Goal: Transaction & Acquisition: Purchase product/service

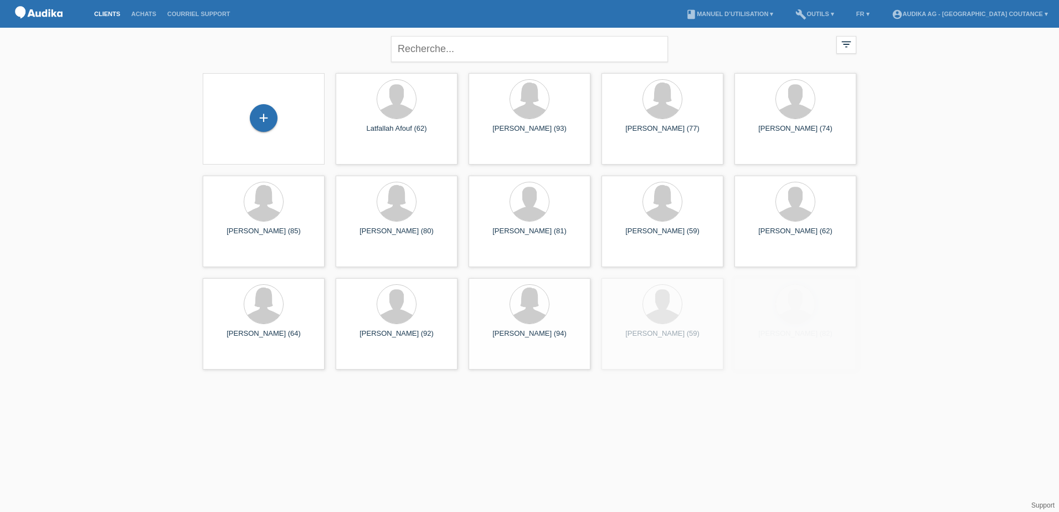
click at [480, 33] on div "close" at bounding box center [529, 48] width 277 height 40
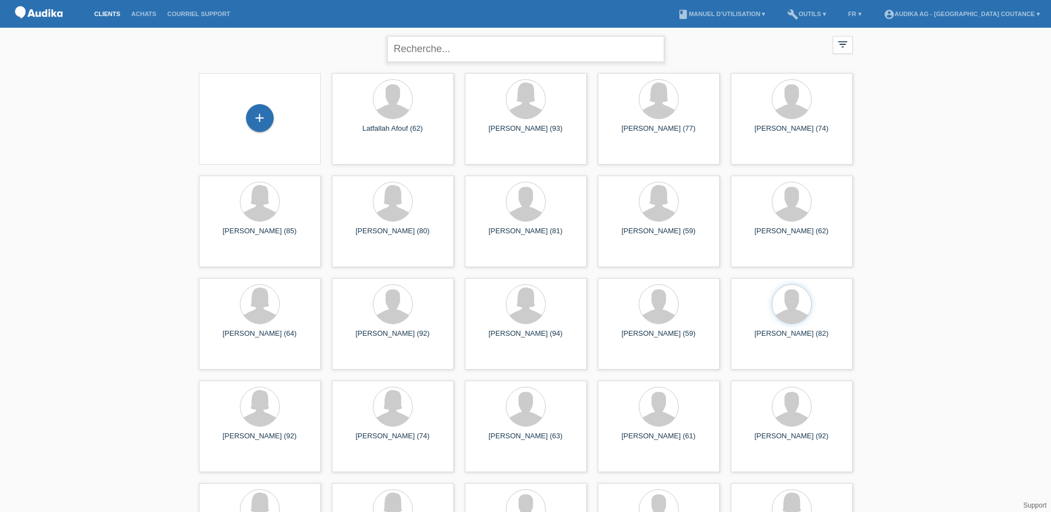
click at [452, 53] on input "text" at bounding box center [525, 49] width 277 height 26
type input "da silva"
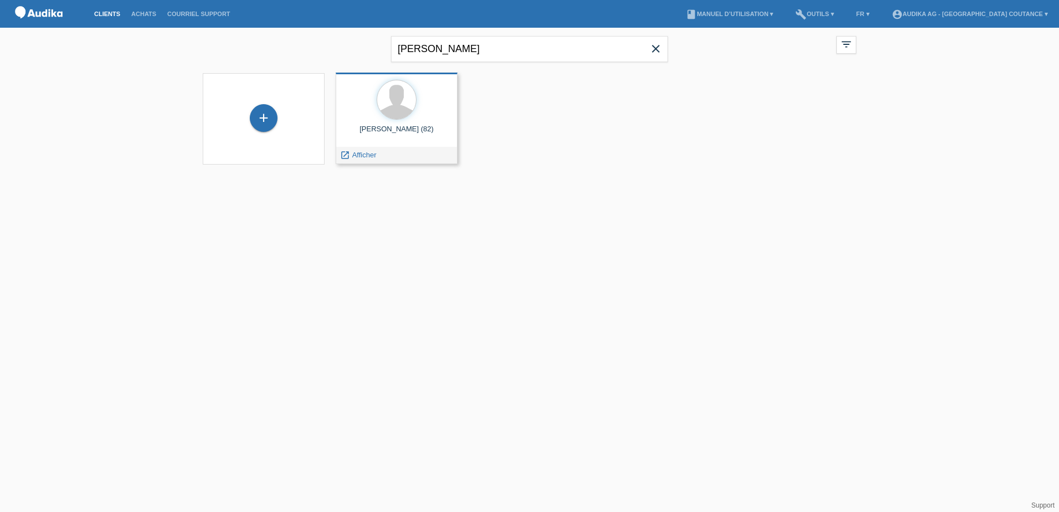
click at [410, 116] on div at bounding box center [396, 101] width 104 height 42
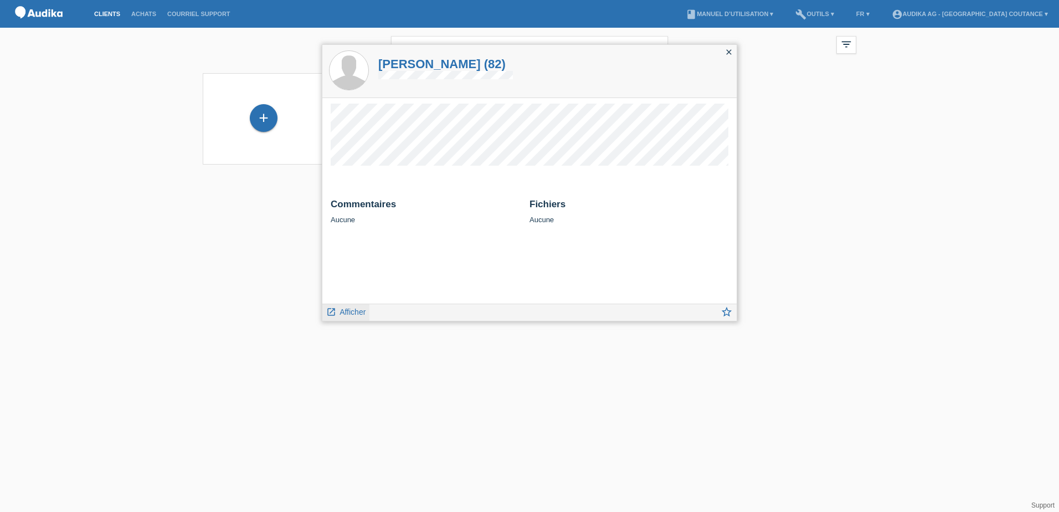
click at [358, 311] on span "Afficher" at bounding box center [352, 311] width 26 height 9
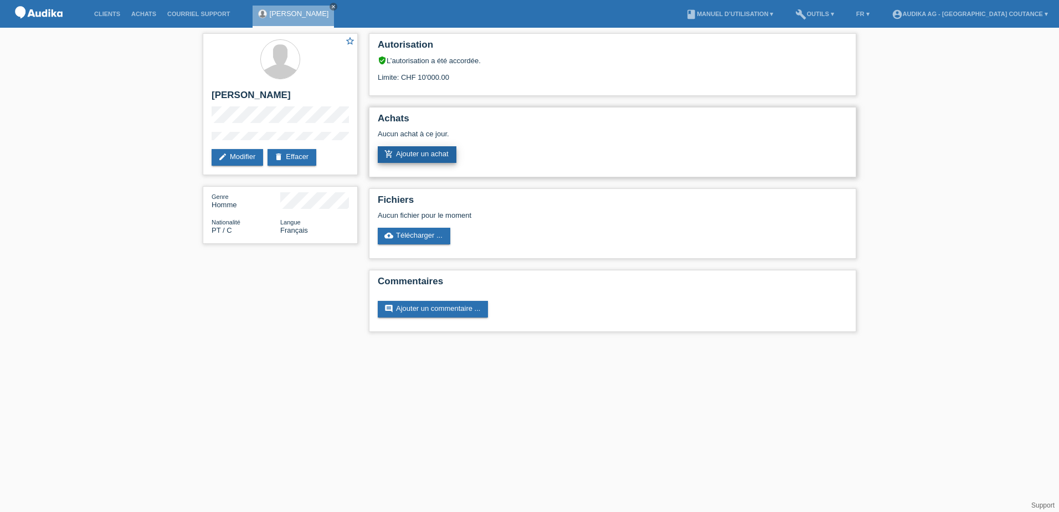
click at [428, 151] on link "add_shopping_cart Ajouter un achat" at bounding box center [417, 154] width 79 height 17
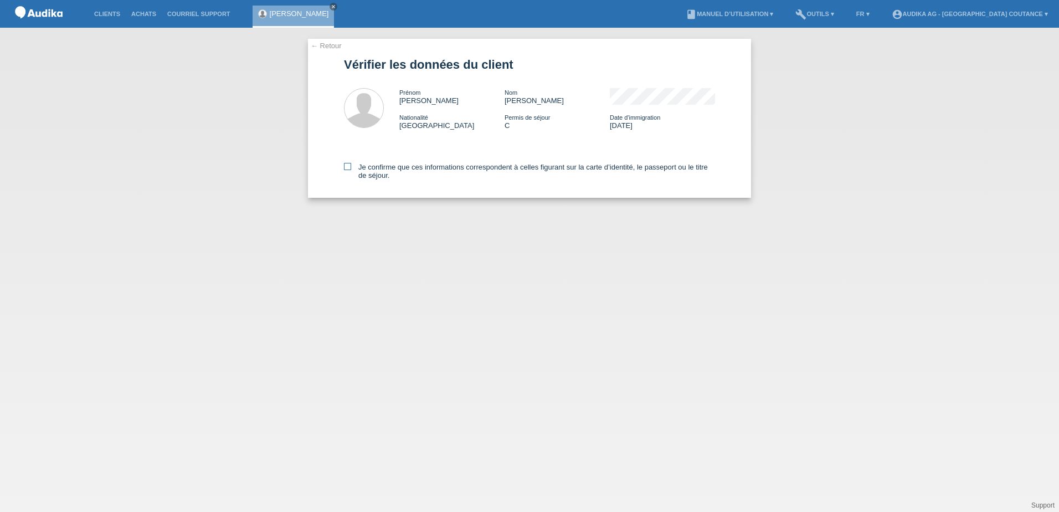
click at [350, 164] on icon at bounding box center [347, 166] width 7 height 7
click at [350, 164] on input "Je confirme que ces informations correspondent à celles figurant sur la carte d…" at bounding box center [347, 166] width 7 height 7
checkbox input "true"
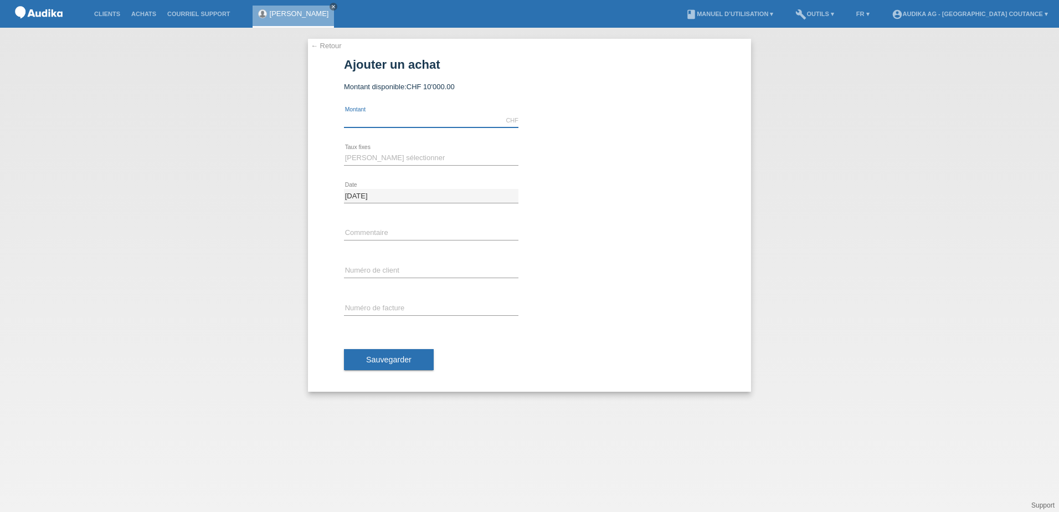
click at [380, 118] on input "text" at bounding box center [431, 121] width 174 height 14
type input "5035.00"
drag, startPoint x: 414, startPoint y: 158, endPoint x: 413, endPoint y: 164, distance: 5.6
click at [414, 158] on select "Veuillez sélectionner 12 versements 24 versements" at bounding box center [431, 157] width 174 height 13
select select "178"
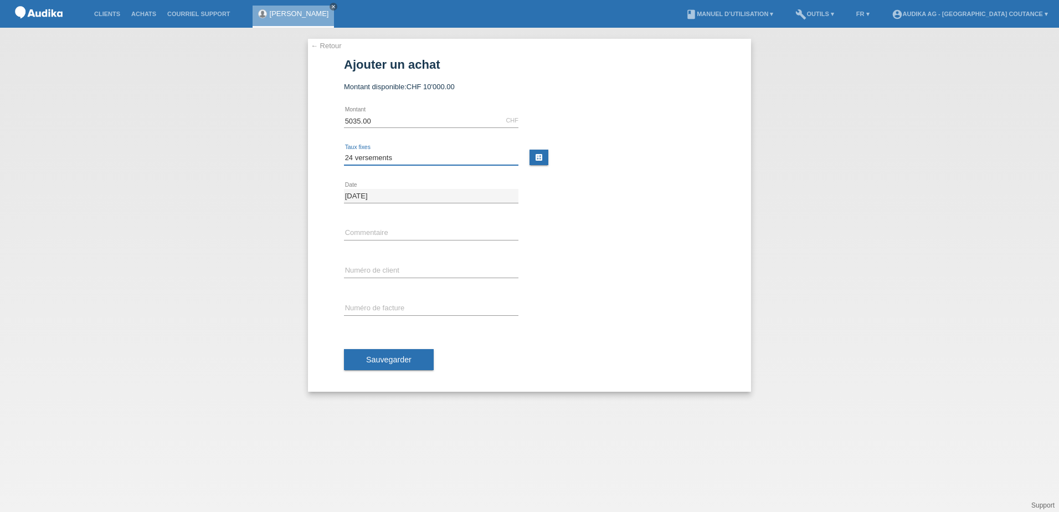
click at [344, 151] on select "Veuillez sélectionner 12 versements 24 versements" at bounding box center [431, 157] width 174 height 13
click at [382, 264] on input "C" at bounding box center [431, 271] width 174 height 14
drag, startPoint x: 346, startPoint y: 267, endPoint x: 364, endPoint y: 268, distance: 17.7
click at [364, 268] on input "C" at bounding box center [431, 271] width 174 height 14
paste input "14724362"
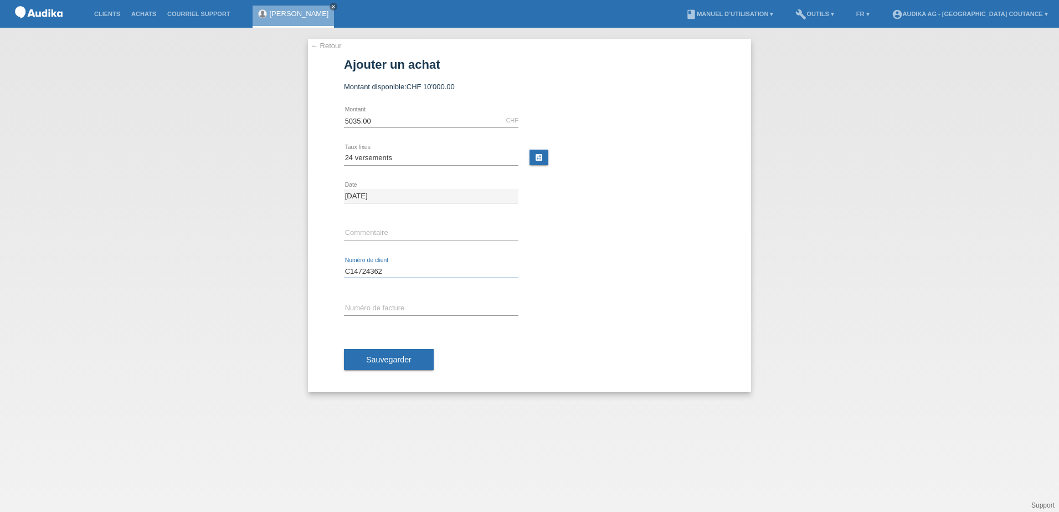
type input "C14724362"
drag, startPoint x: 351, startPoint y: 315, endPoint x: 355, endPoint y: 306, distance: 9.7
click at [353, 311] on div "error Numéro de facture" at bounding box center [431, 309] width 174 height 14
click at [407, 309] on input "SOI" at bounding box center [431, 309] width 174 height 14
type input "SOI000458806"
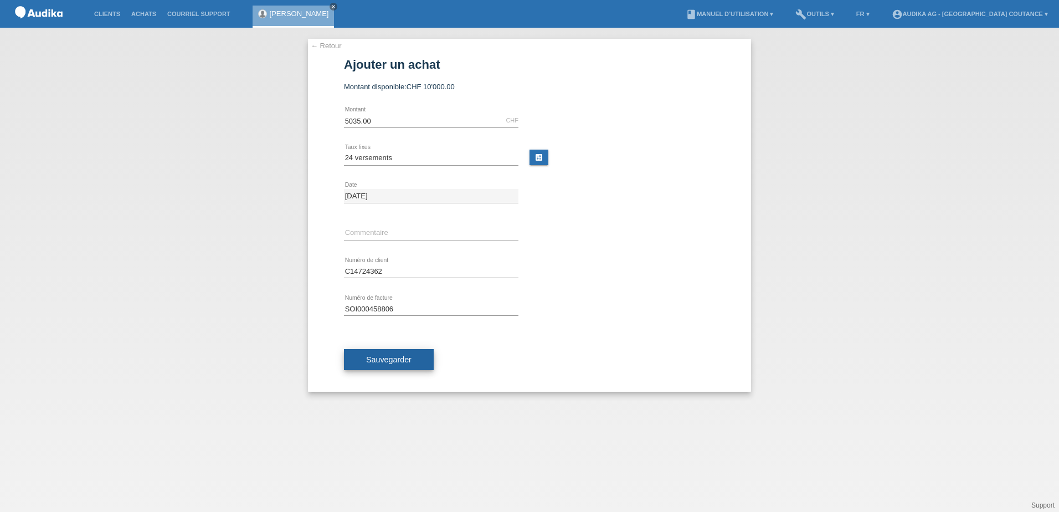
click at [408, 353] on button "Sauvegarder" at bounding box center [389, 359] width 90 height 21
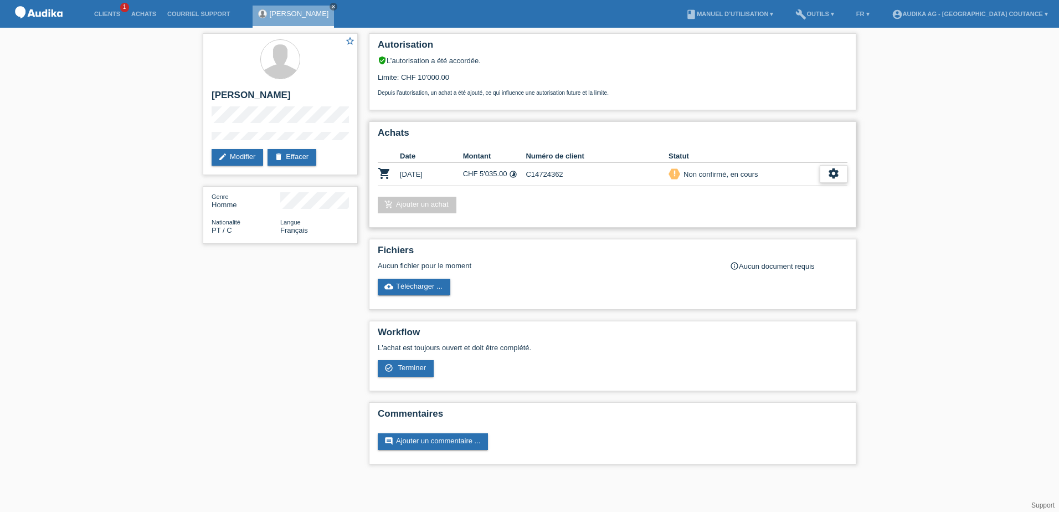
click at [847, 166] on div "settings" at bounding box center [834, 174] width 28 height 18
click at [757, 219] on span "Terminer" at bounding box center [756, 224] width 32 height 13
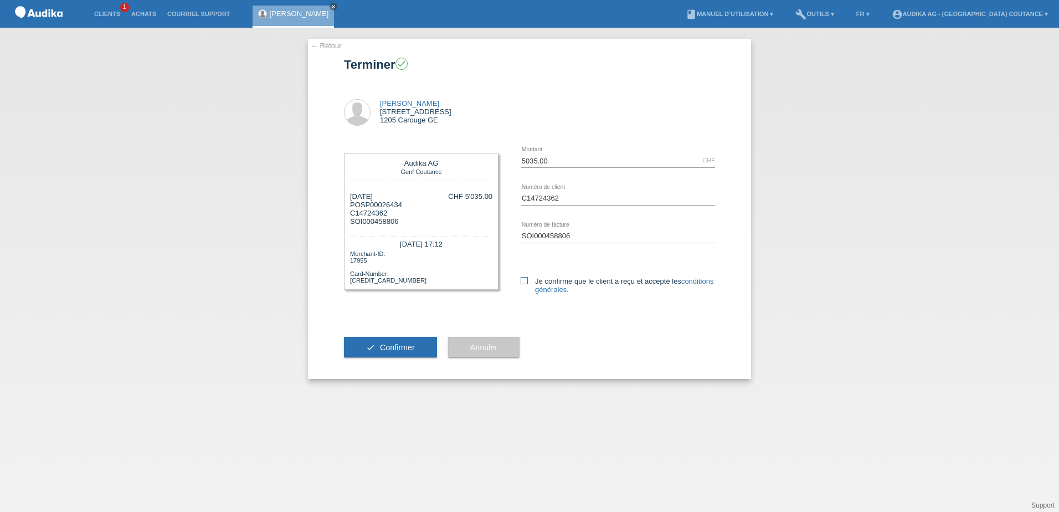
click at [528, 282] on icon at bounding box center [524, 280] width 7 height 7
click at [528, 282] on input "Je confirme que le client a reçu et accepté les conditions générales ." at bounding box center [524, 280] width 7 height 7
checkbox input "true"
click at [404, 345] on span "Confirmer" at bounding box center [397, 347] width 35 height 9
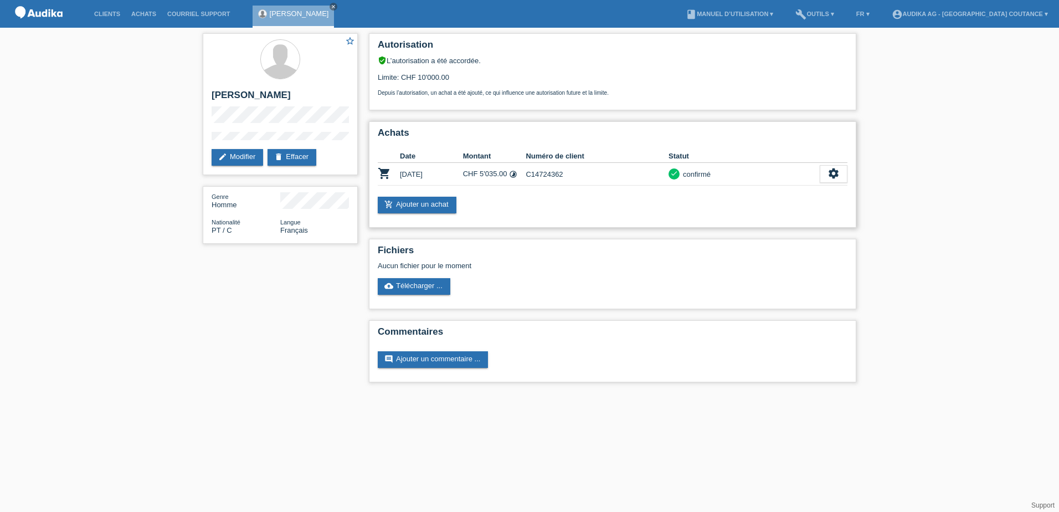
drag, startPoint x: 843, startPoint y: 164, endPoint x: 828, endPoint y: 182, distance: 23.6
click at [843, 164] on td "settings fullscreen Afficher description Télécharger CGV get_app" at bounding box center [834, 174] width 28 height 23
click at [838, 172] on icon "settings" at bounding box center [833, 173] width 12 height 12
click at [753, 223] on span "Télécharger les détails du financement" at bounding box center [767, 224] width 127 height 13
